Goal: Task Accomplishment & Management: Manage account settings

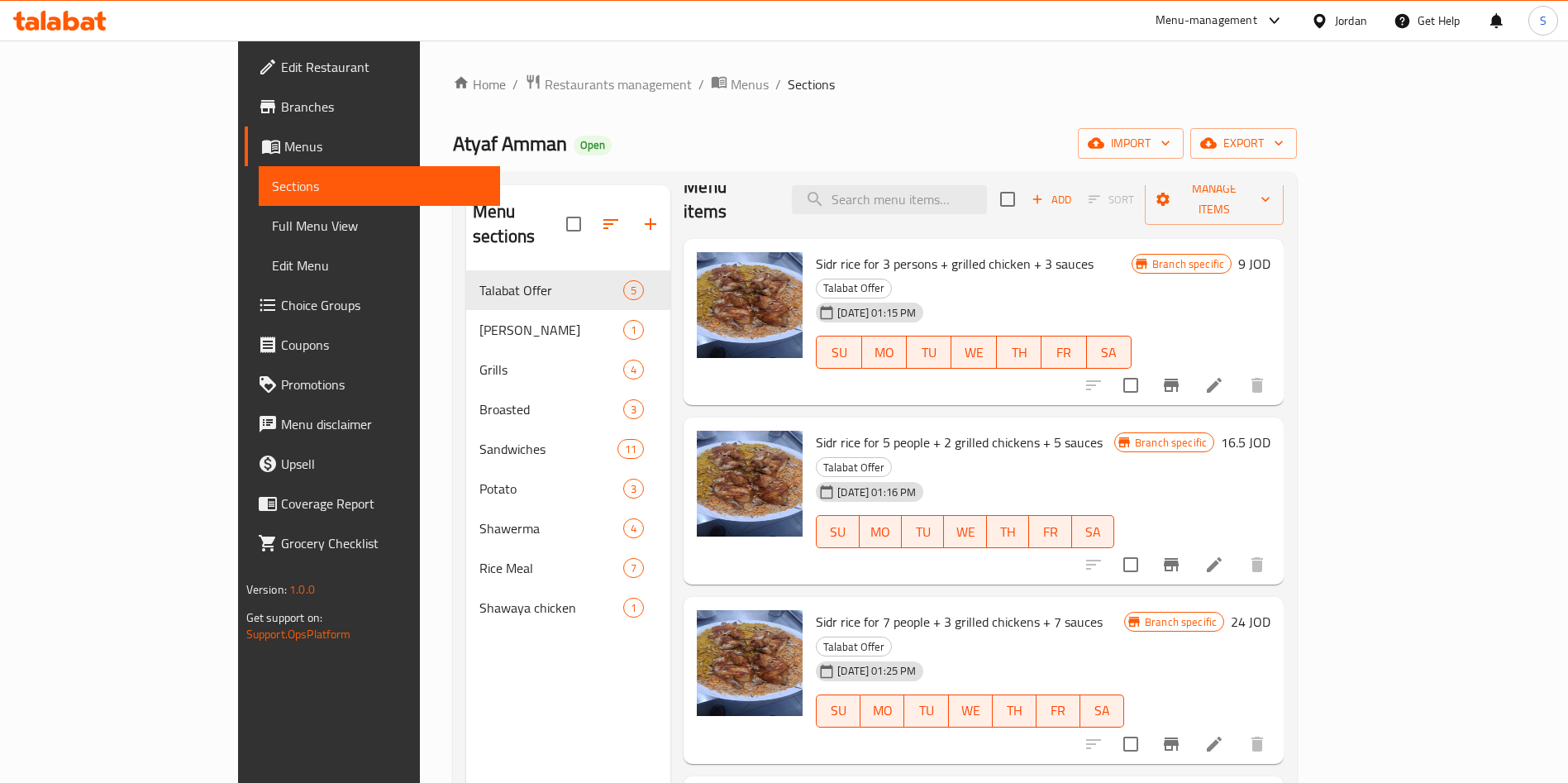
scroll to position [38, 0]
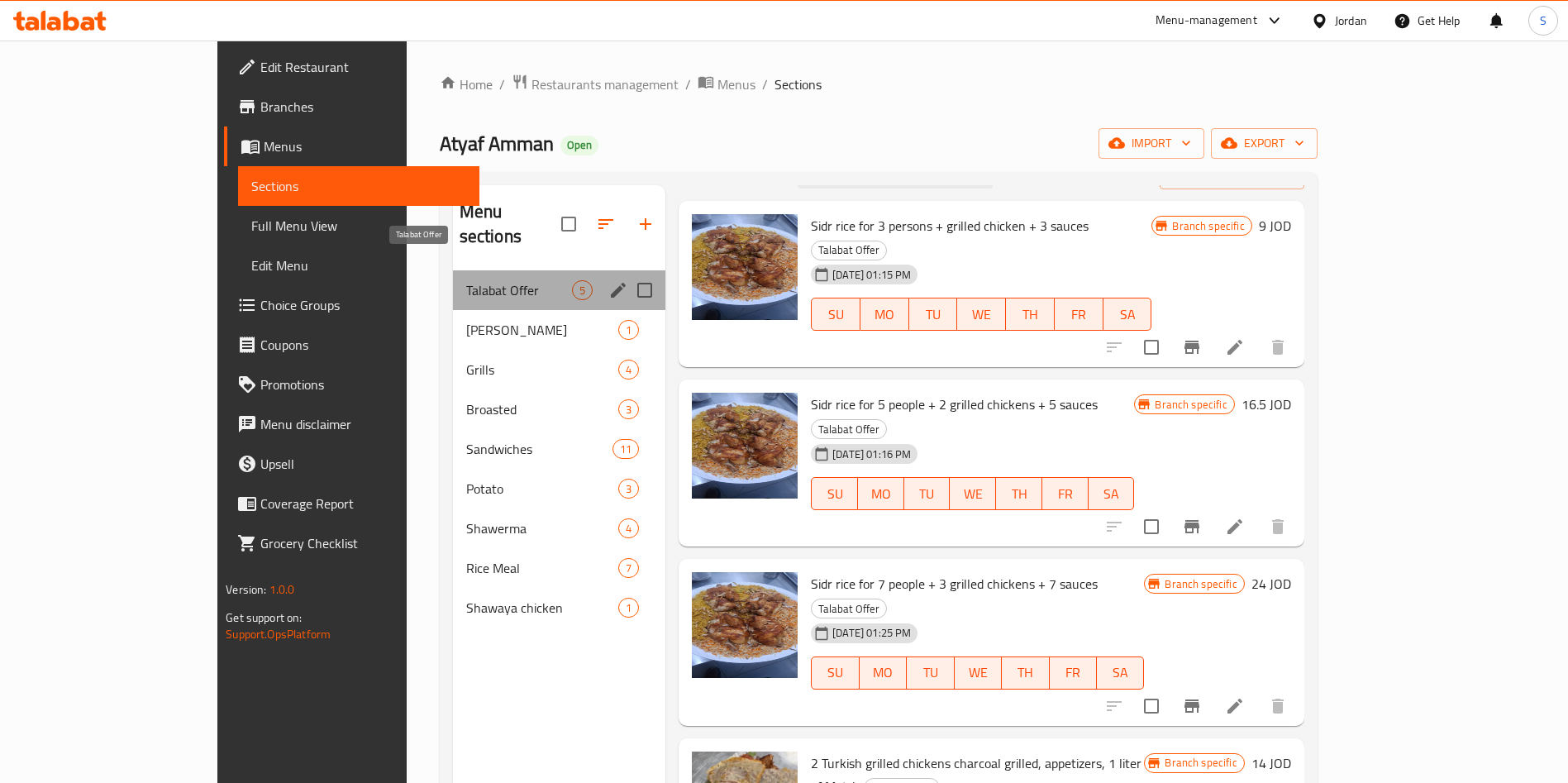
click at [467, 281] on span "Talabat Offer" at bounding box center [519, 291] width 106 height 20
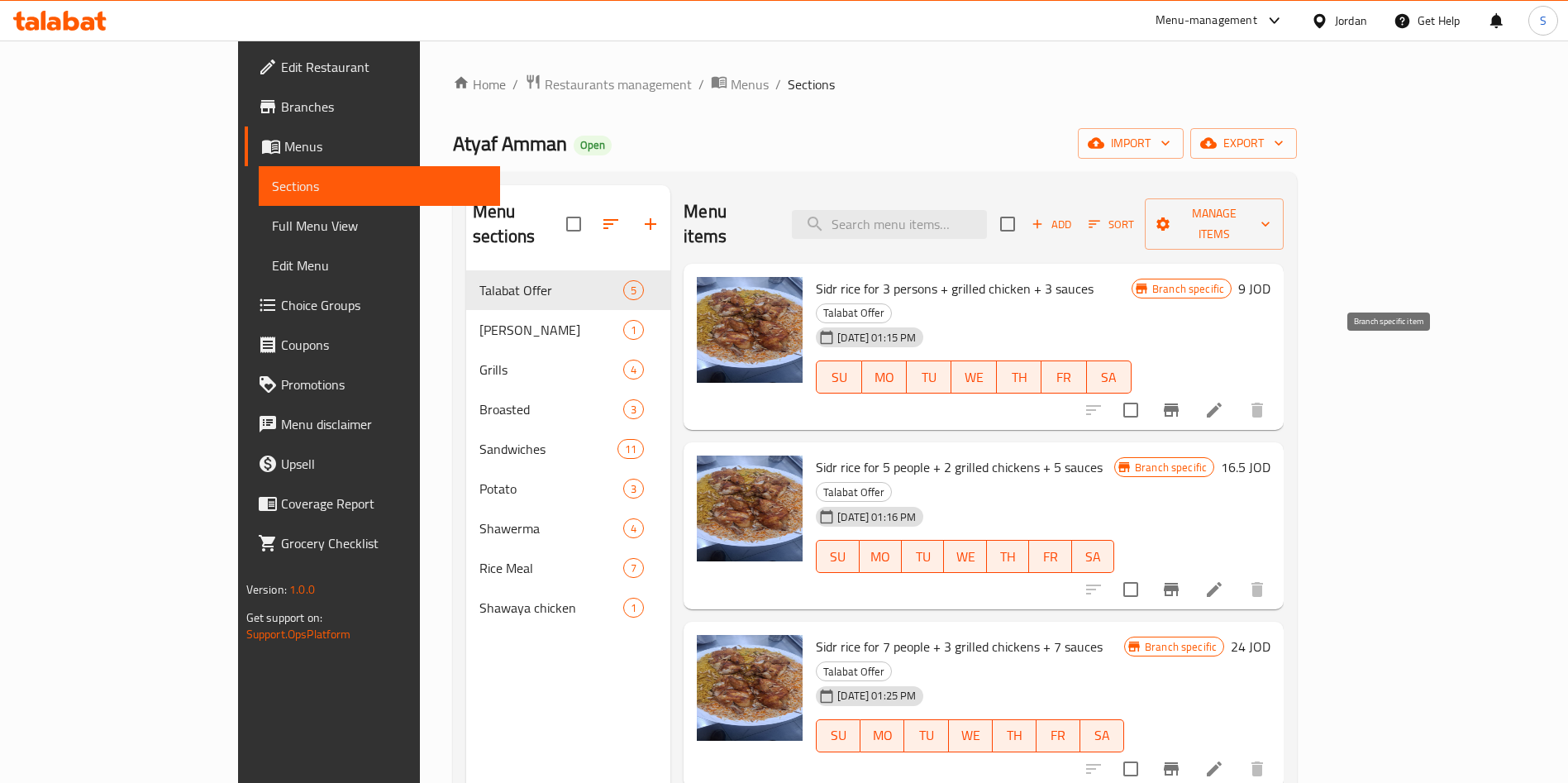
click at [1179, 403] on icon "Branch-specific-item" at bounding box center [1171, 410] width 15 height 14
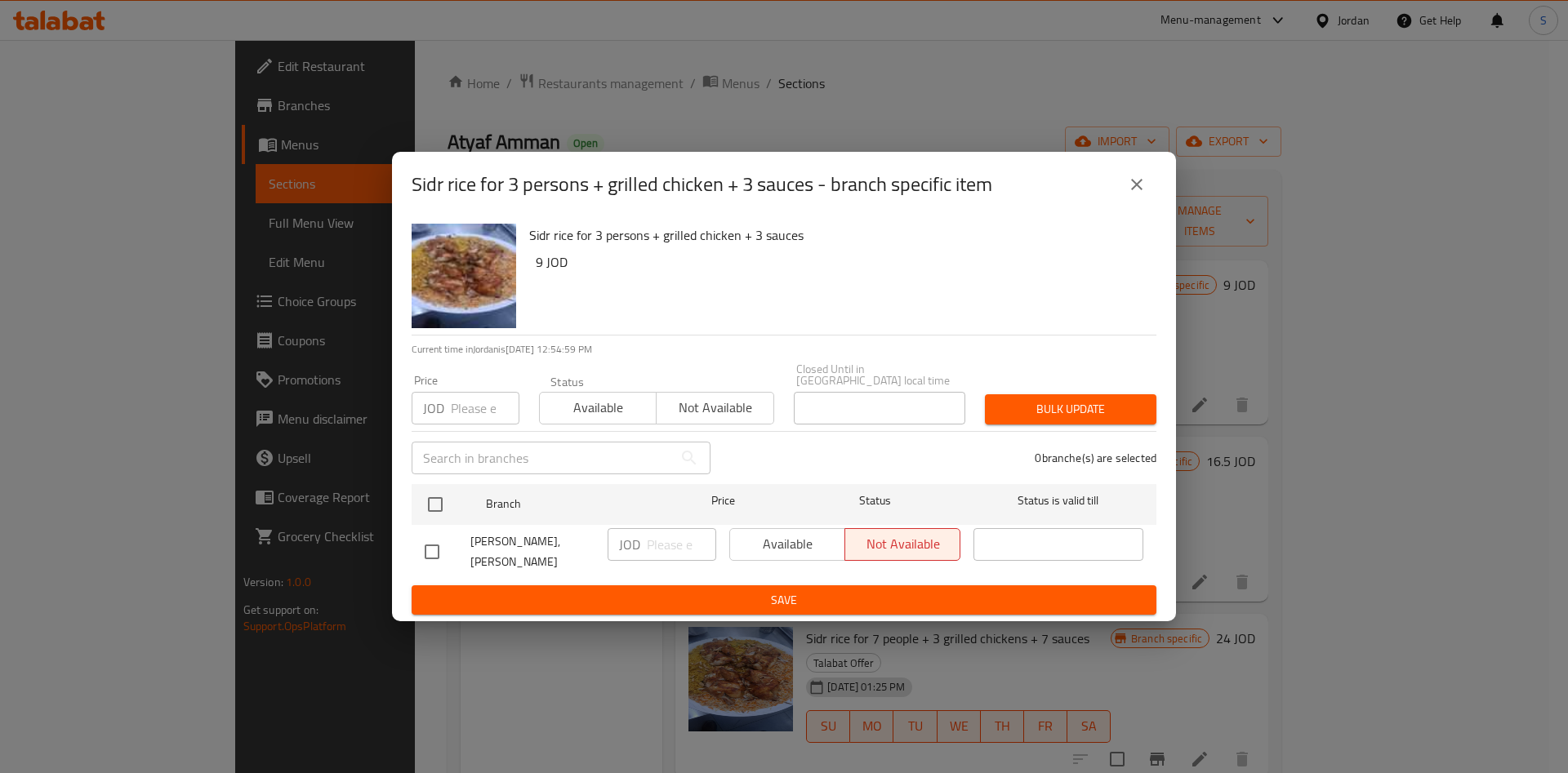
click at [1125, 188] on button "close" at bounding box center [1136, 185] width 40 height 40
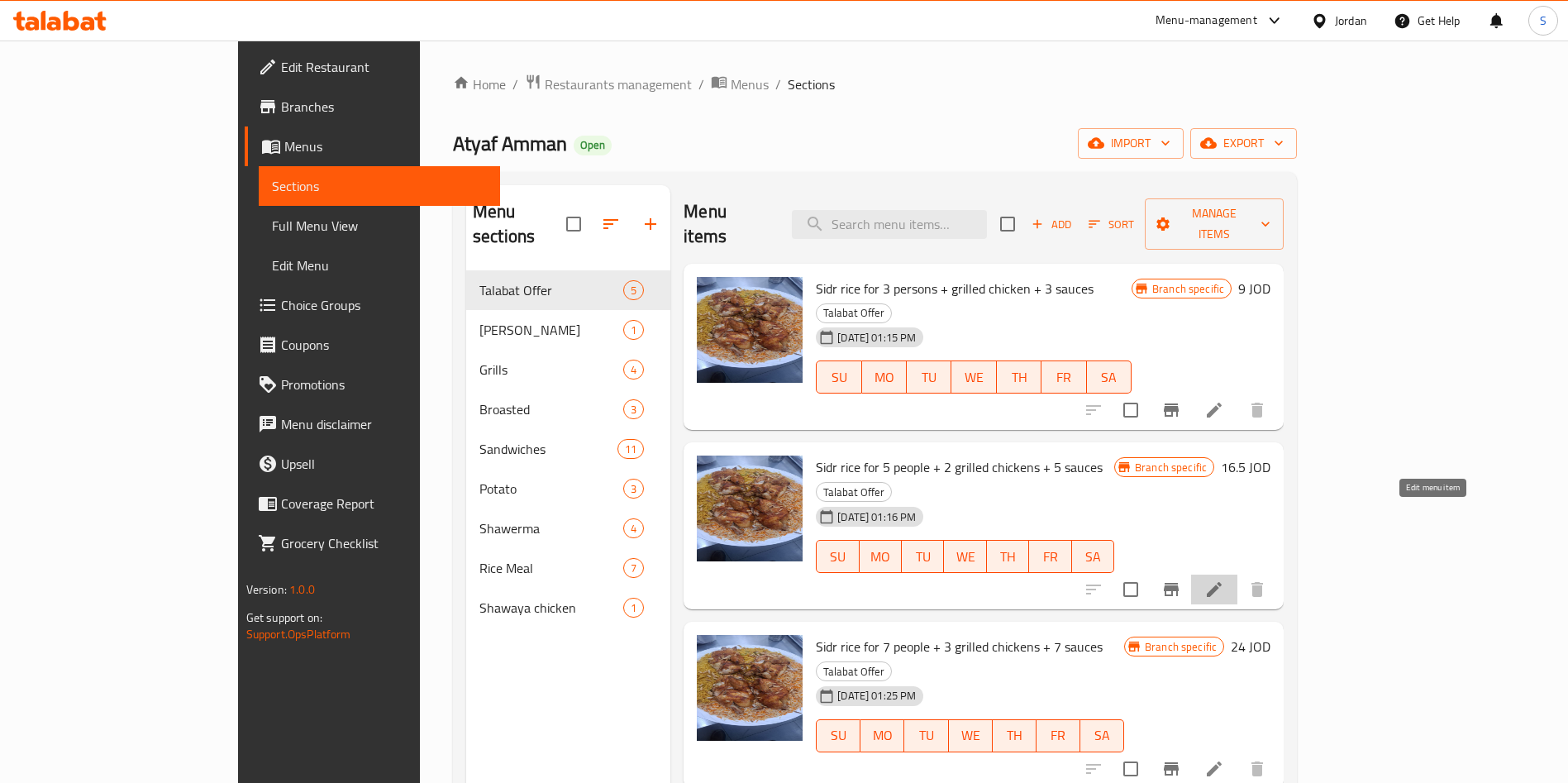
click at [1222, 582] on icon at bounding box center [1214, 589] width 15 height 15
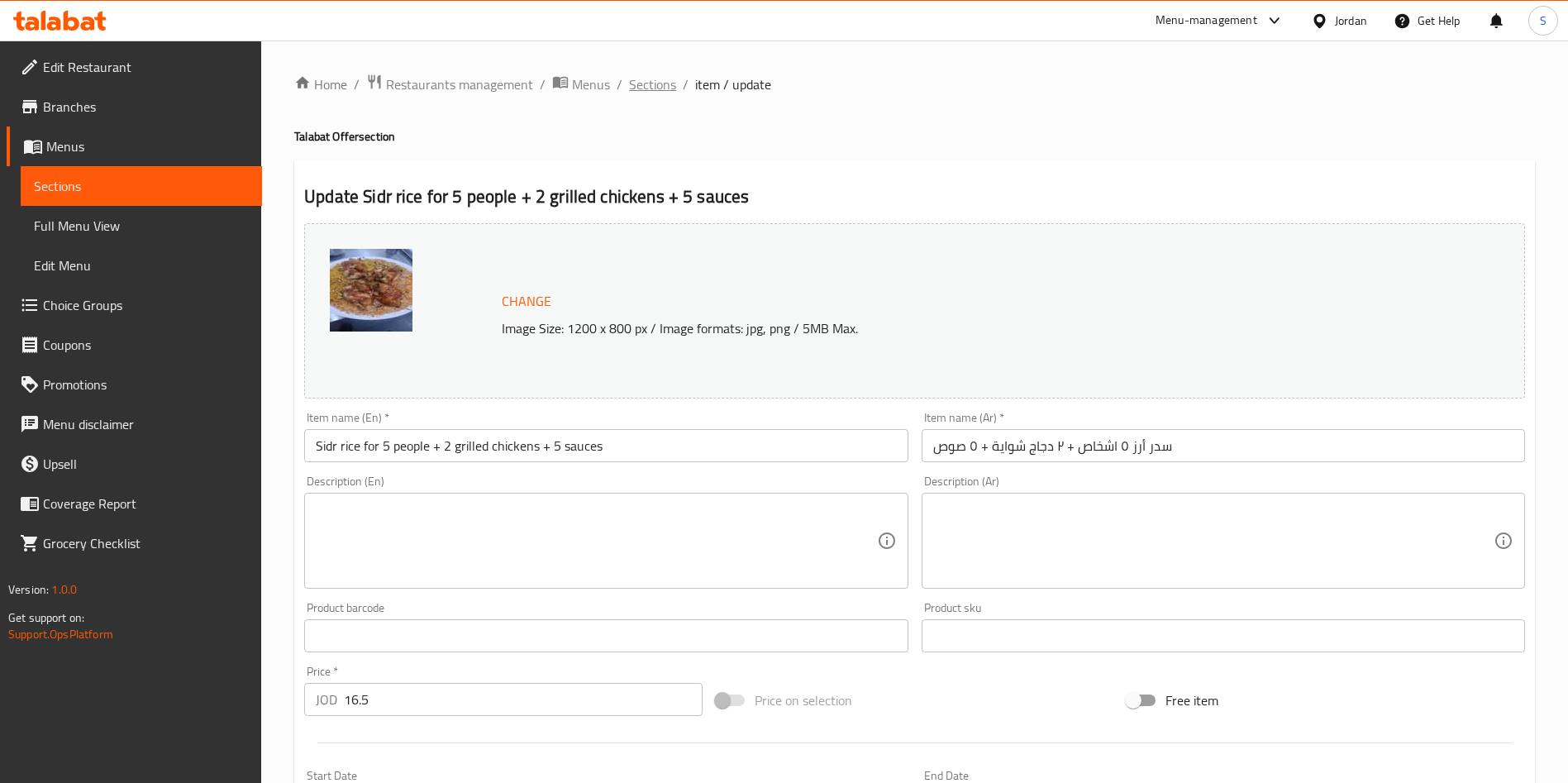
click at [667, 74] on span "Sections" at bounding box center [652, 84] width 47 height 20
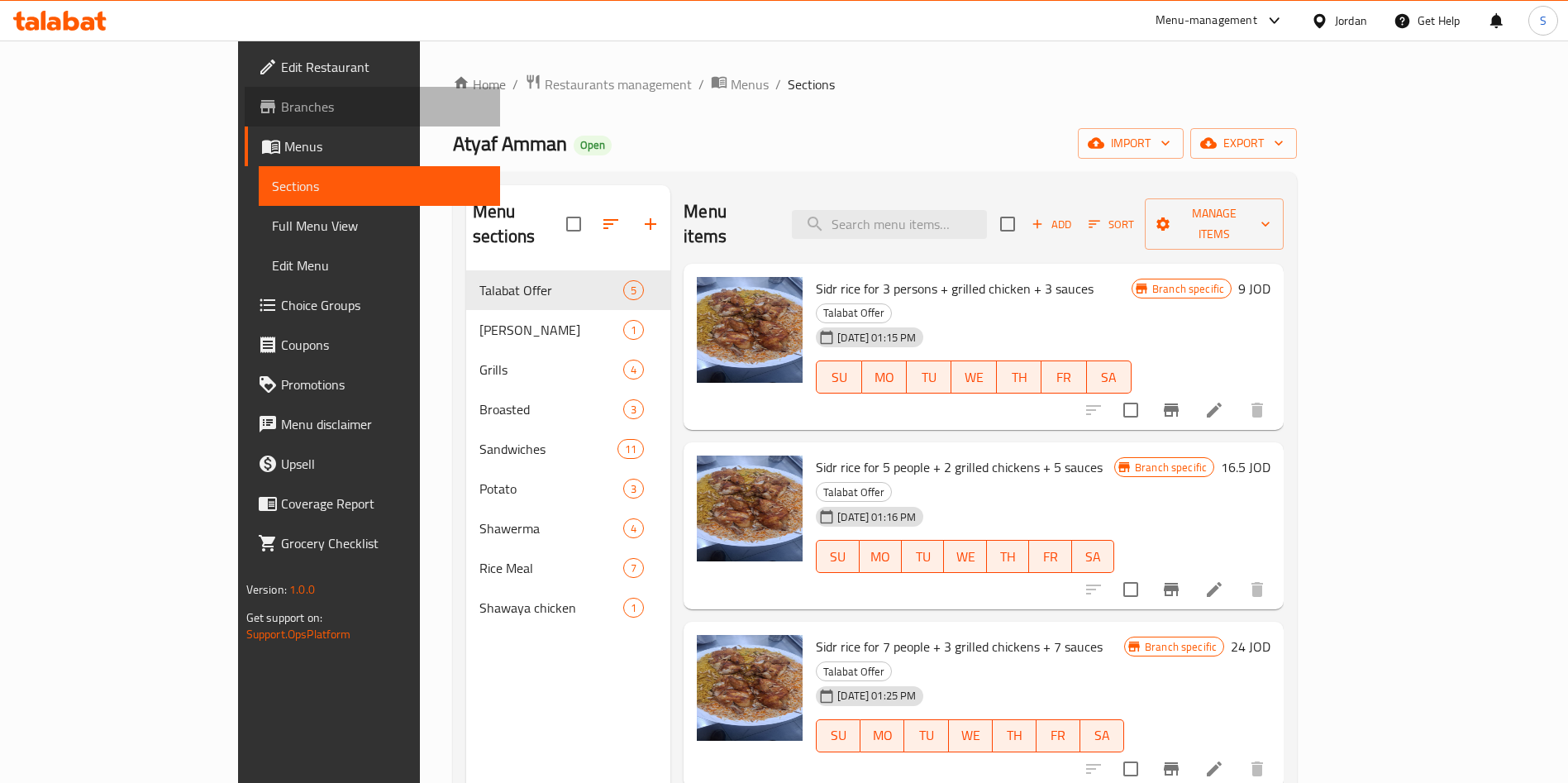
click at [281, 113] on span "Branches" at bounding box center [383, 107] width 205 height 20
